Goal: Check status: Check status

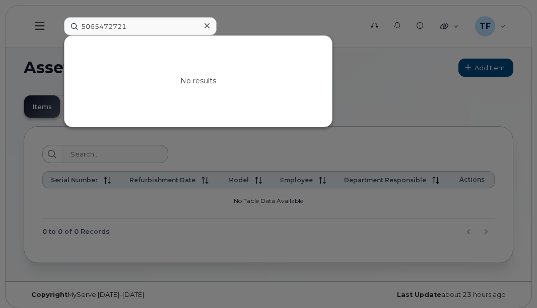
click at [109, 28] on input "5065472721" at bounding box center [140, 26] width 153 height 18
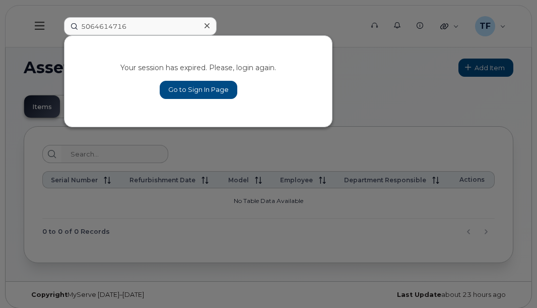
type input "5064614716"
click at [199, 91] on link "Go to Sign In Page" at bounding box center [199, 90] width 78 height 18
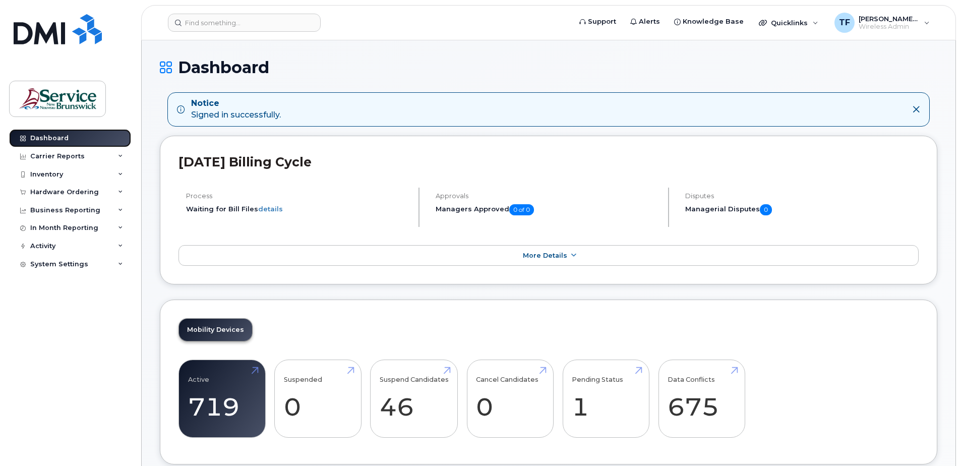
click at [43, 137] on div "Dashboard" at bounding box center [49, 138] width 38 height 8
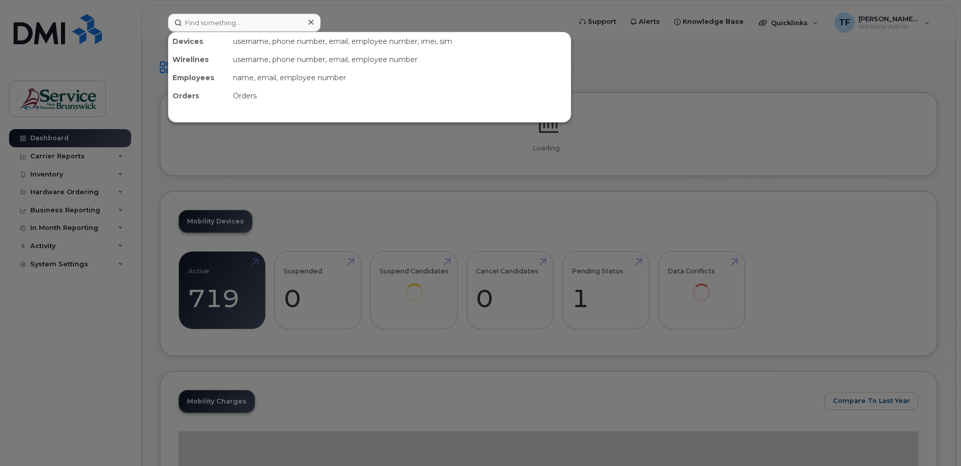
click at [221, 27] on input at bounding box center [244, 23] width 153 height 18
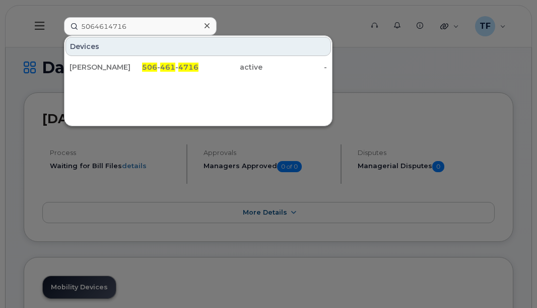
type input "5064614716"
click at [359, 66] on div at bounding box center [268, 154] width 537 height 308
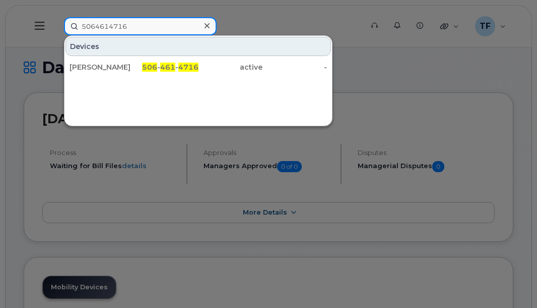
click at [143, 27] on input "5064614716" at bounding box center [140, 26] width 153 height 18
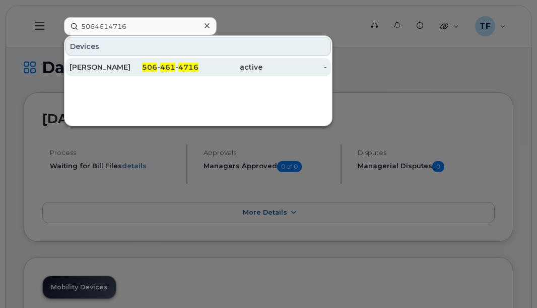
click at [171, 64] on span "461" at bounding box center [167, 67] width 15 height 9
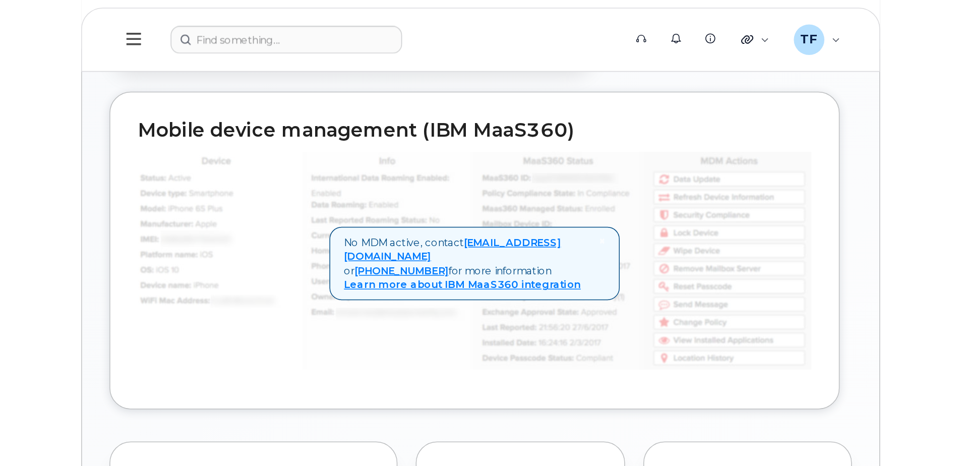
scroll to position [492, 0]
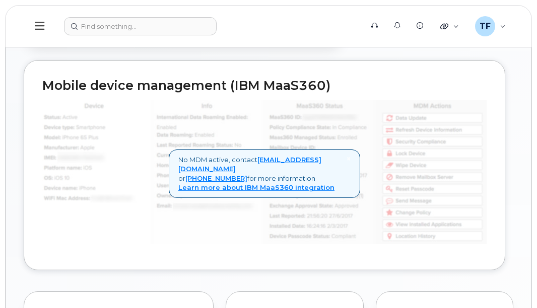
click at [440, 46] on header "Support Alerts Knowledge Base Quicklinks Suspend / Cancel Device Change SIM Car…" at bounding box center [268, 26] width 527 height 42
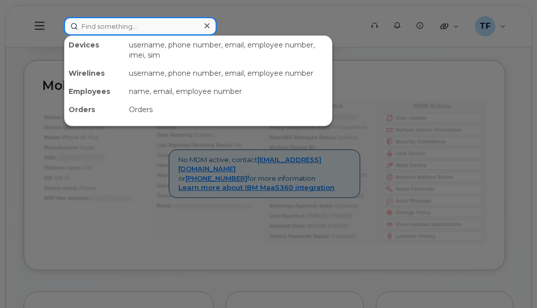
click at [136, 21] on input at bounding box center [140, 26] width 153 height 18
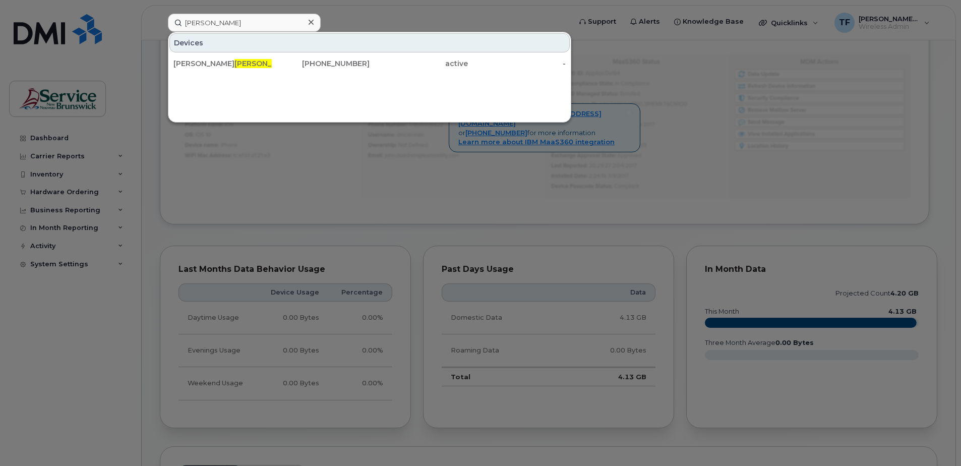
click at [267, 211] on div at bounding box center [480, 233] width 961 height 466
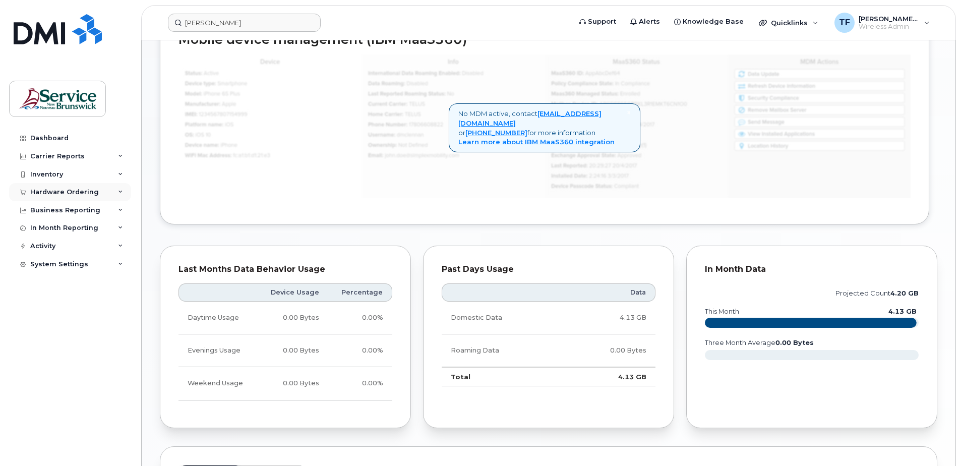
click at [114, 197] on div "Hardware Ordering" at bounding box center [70, 192] width 122 height 18
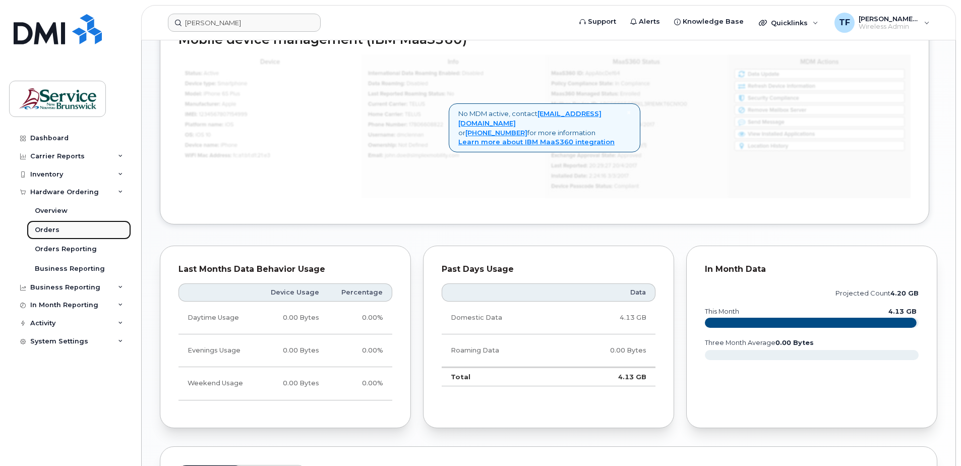
click at [68, 223] on link "Orders" at bounding box center [79, 229] width 104 height 19
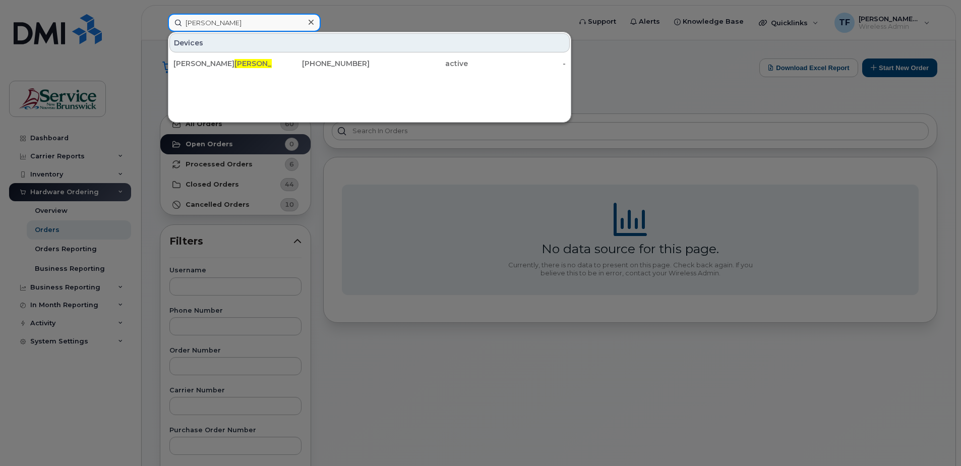
click at [238, 27] on input "guitard" at bounding box center [244, 23] width 153 height 18
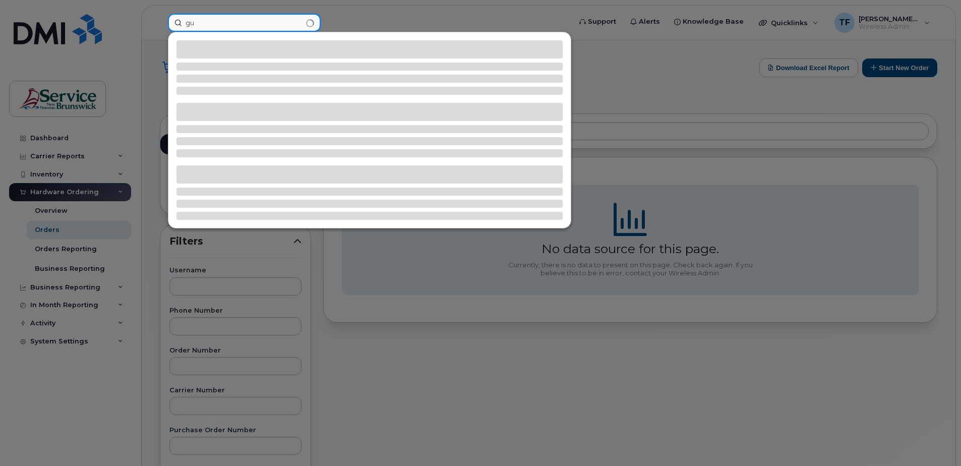
type input "g"
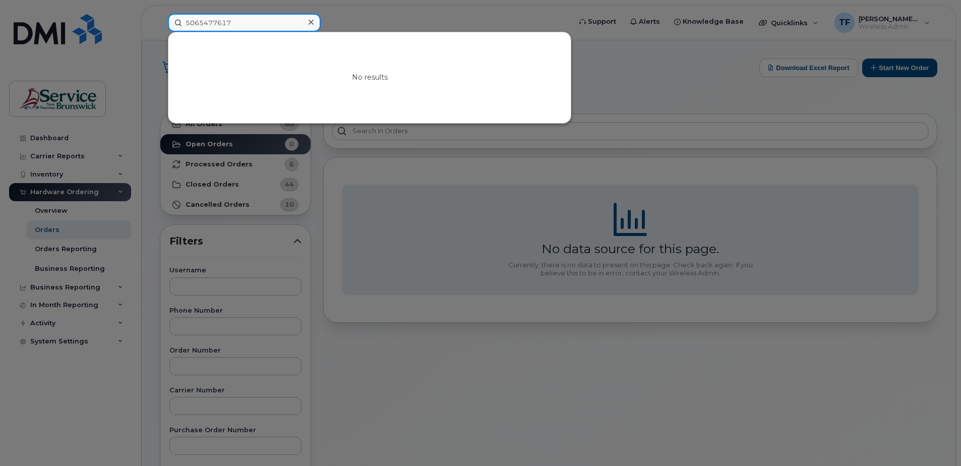
type input "5065477617"
click at [60, 228] on div at bounding box center [480, 233] width 961 height 466
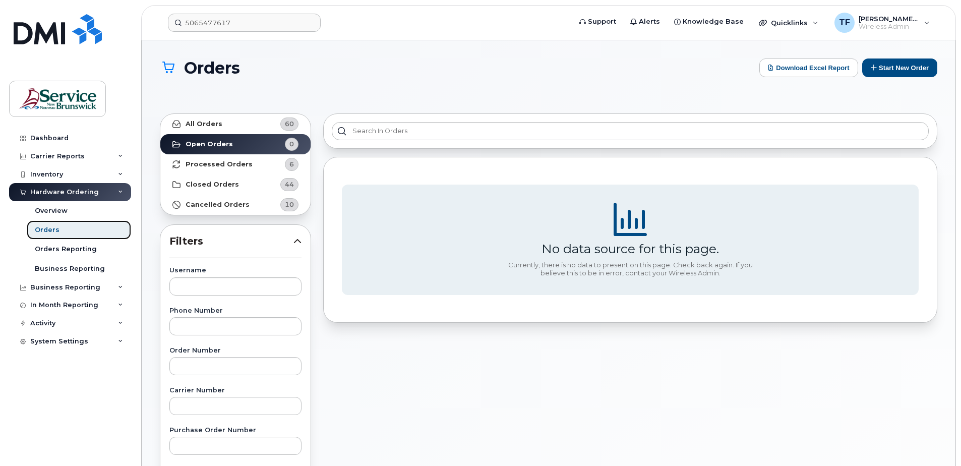
click at [60, 228] on link "Orders" at bounding box center [79, 229] width 104 height 19
click at [212, 143] on strong "Open Orders" at bounding box center [209, 144] width 47 height 8
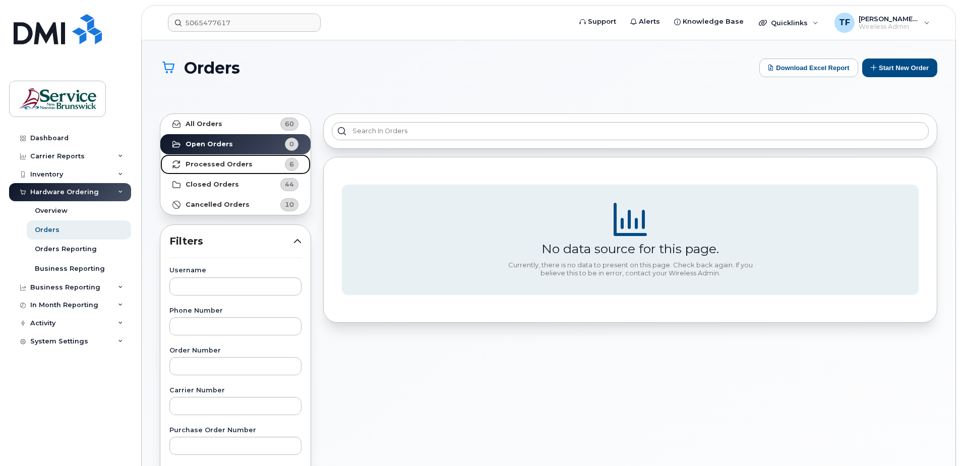
click at [222, 165] on strong "Processed Orders" at bounding box center [219, 164] width 67 height 8
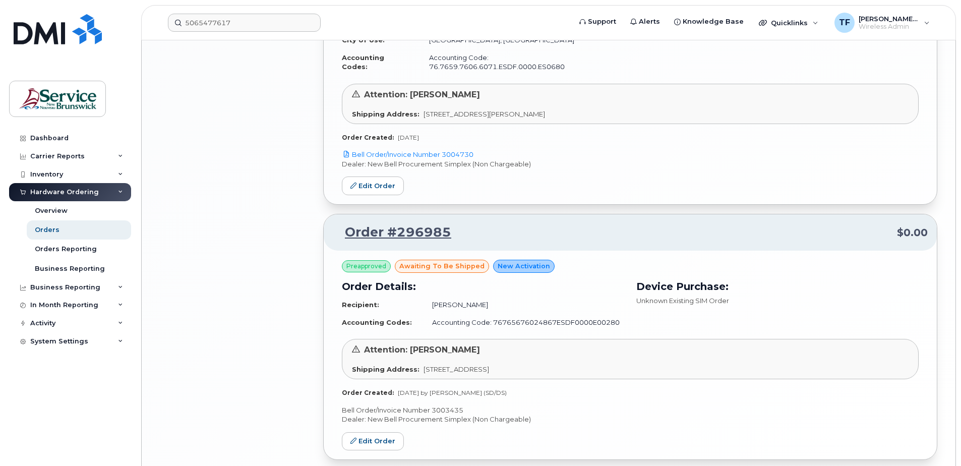
scroll to position [1357, 0]
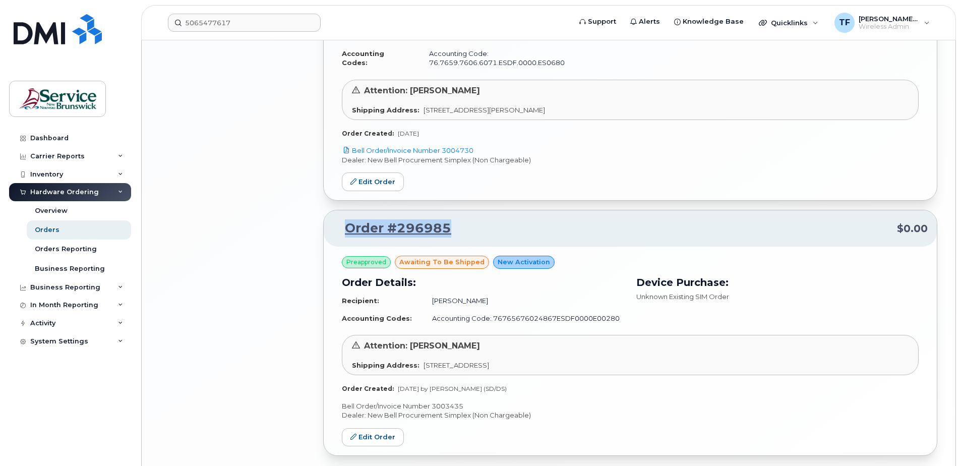
drag, startPoint x: 471, startPoint y: 183, endPoint x: 339, endPoint y: 178, distance: 132.2
click at [339, 219] on p "Order #296985 $0.00" at bounding box center [630, 228] width 595 height 18
copy link "Order #296985"
click at [418, 219] on link "Order #296985" at bounding box center [392, 228] width 118 height 18
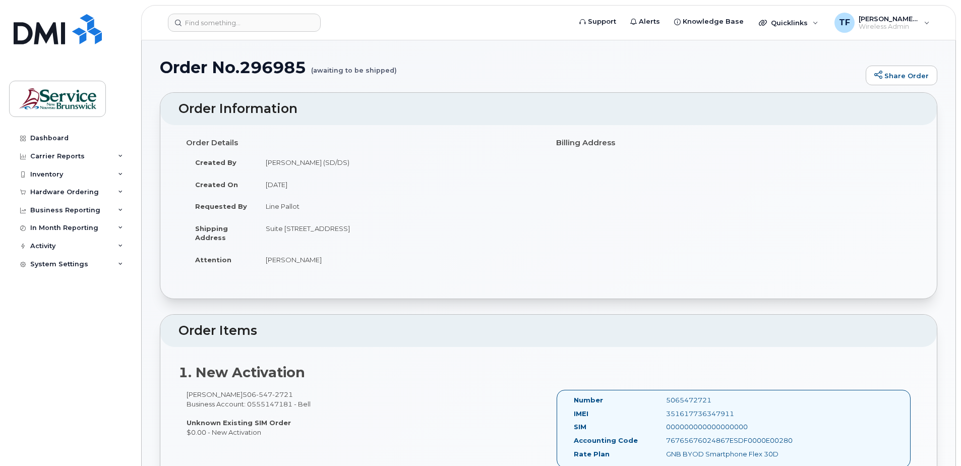
click at [428, 263] on td "[PERSON_NAME]" at bounding box center [399, 260] width 284 height 22
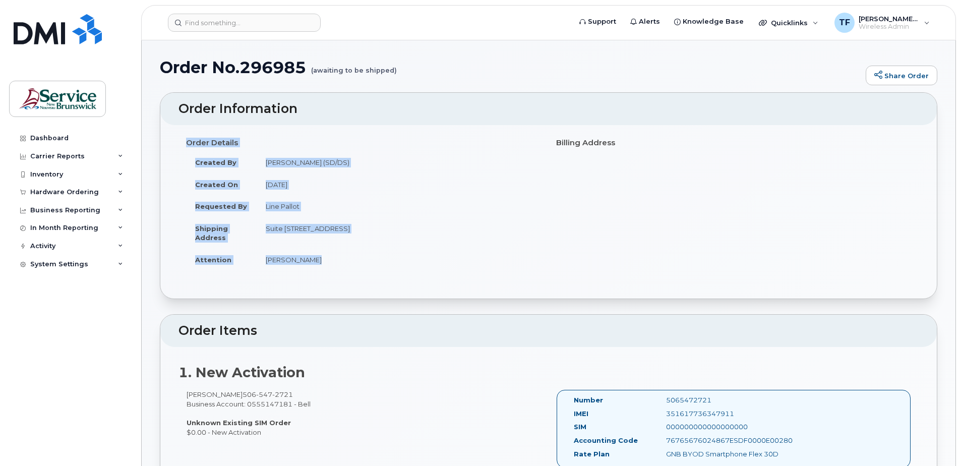
drag, startPoint x: 428, startPoint y: 263, endPoint x: 166, endPoint y: 140, distance: 289.6
click at [166, 140] on div "Order Details Created By [PERSON_NAME] (SD/DS) Created On [DATE] Requested By L…" at bounding box center [548, 211] width 776 height 173
copy div "Order Details Created By [PERSON_NAME] (SD/DS) Created On [DATE] Requested By L…"
drag, startPoint x: 341, startPoint y: 405, endPoint x: 173, endPoint y: 393, distance: 168.3
click at [173, 393] on div "1. New Activation [PERSON_NAME] [PHONE_NUMBER] Business Account: 0555147181 - B…" at bounding box center [548, 417] width 776 height 140
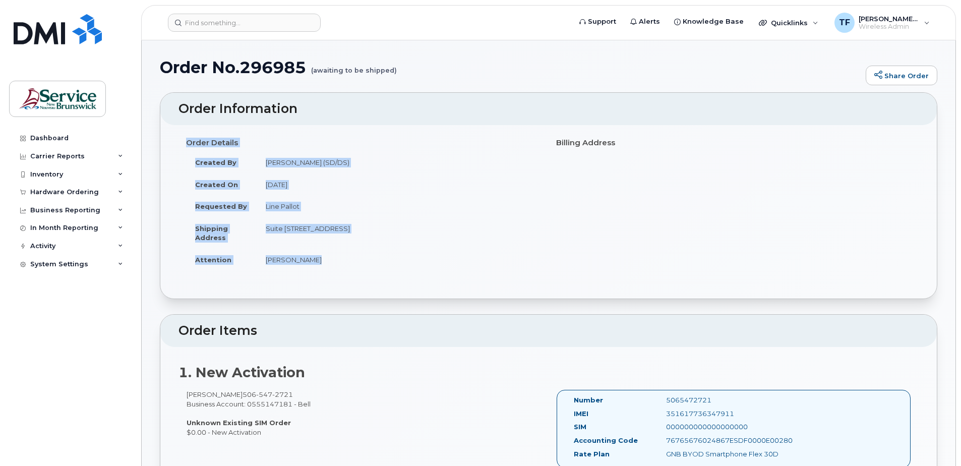
copy div "[PERSON_NAME] [PHONE_NUMBER] Business Account: 0555147181 - Bell"
